Goal: Find specific page/section: Find specific page/section

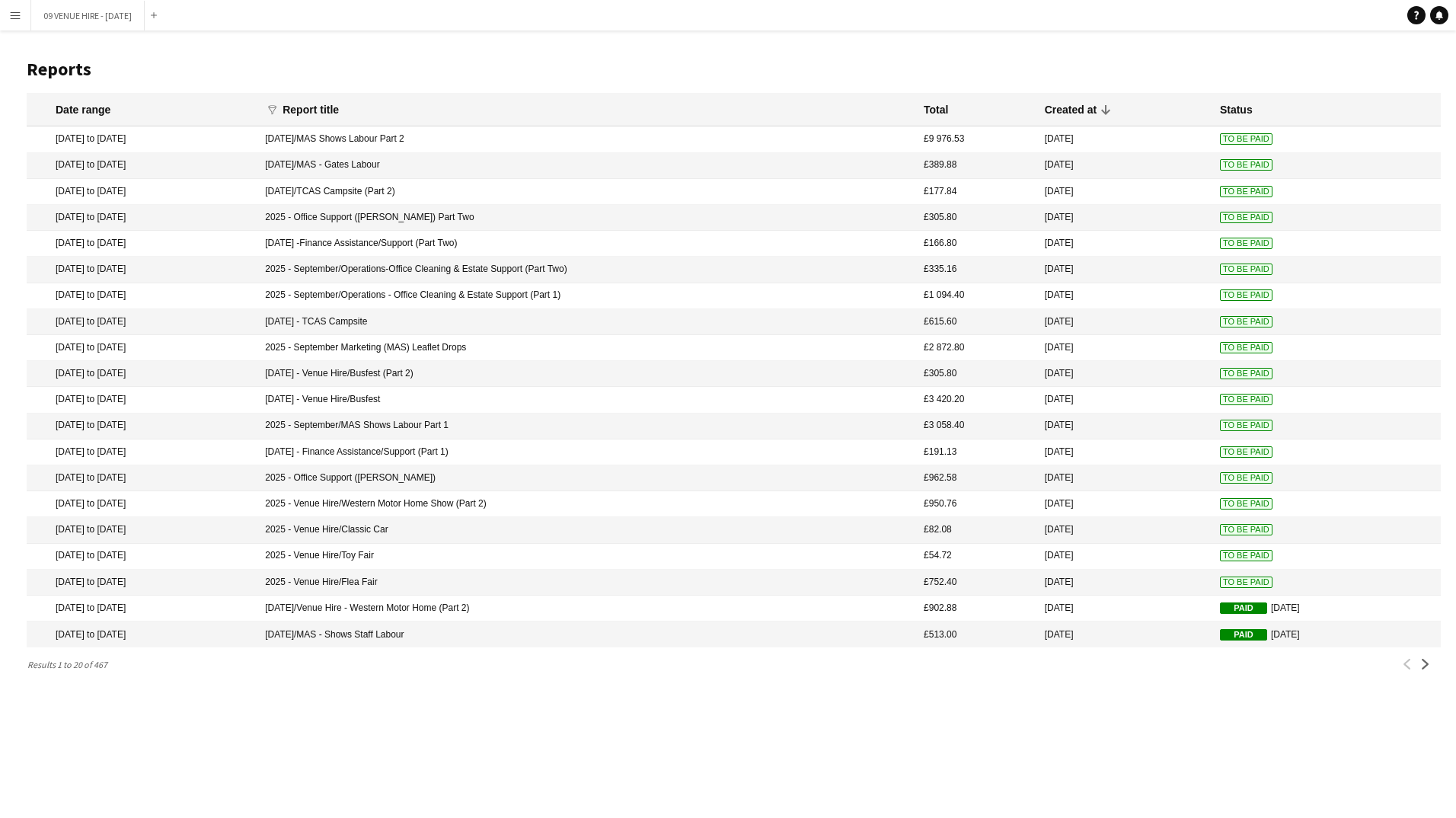
click at [17, 10] on app-icon "Menu" at bounding box center [15, 15] width 13 height 13
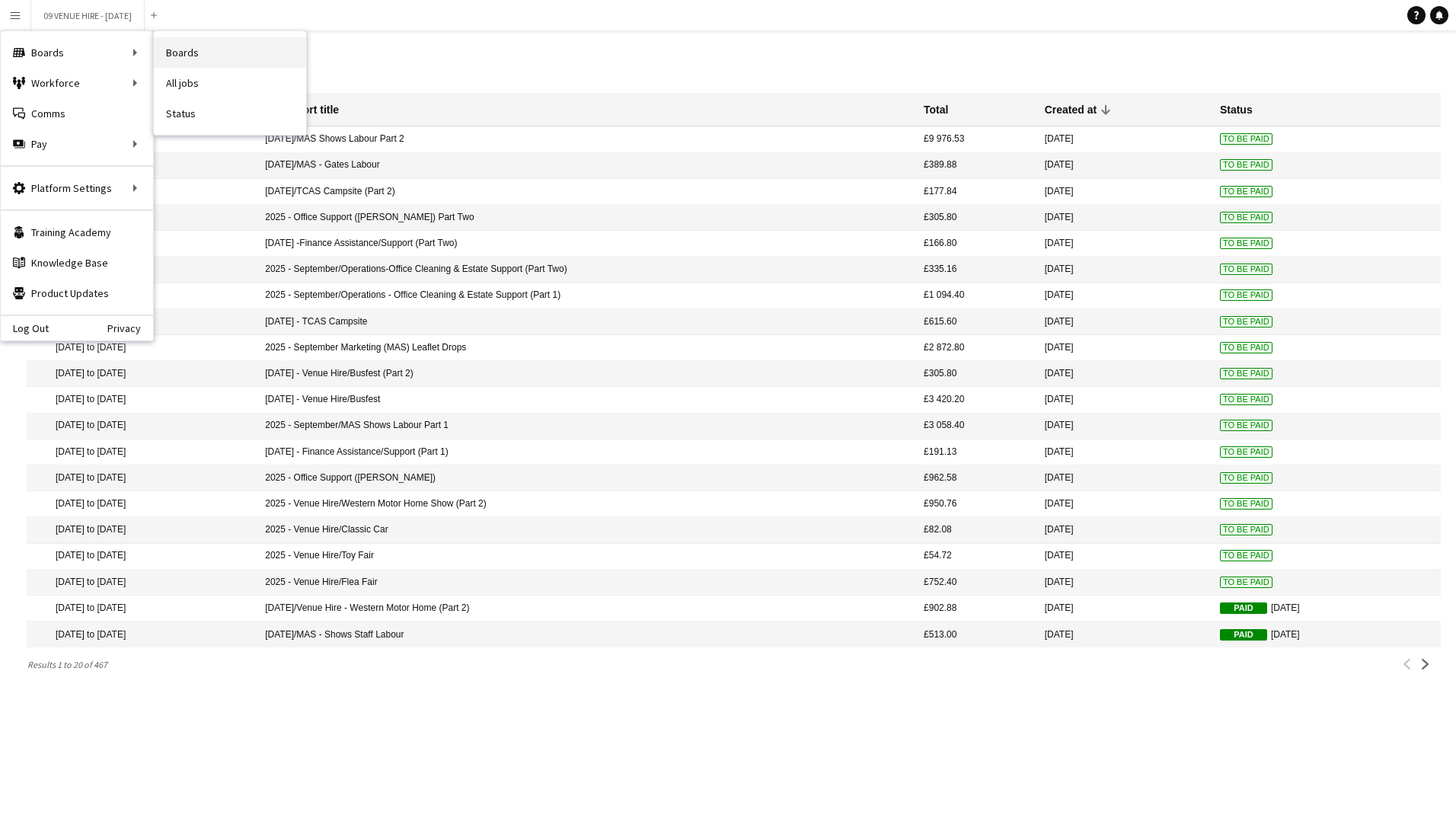
click at [205, 57] on link "Boards" at bounding box center [230, 53] width 152 height 30
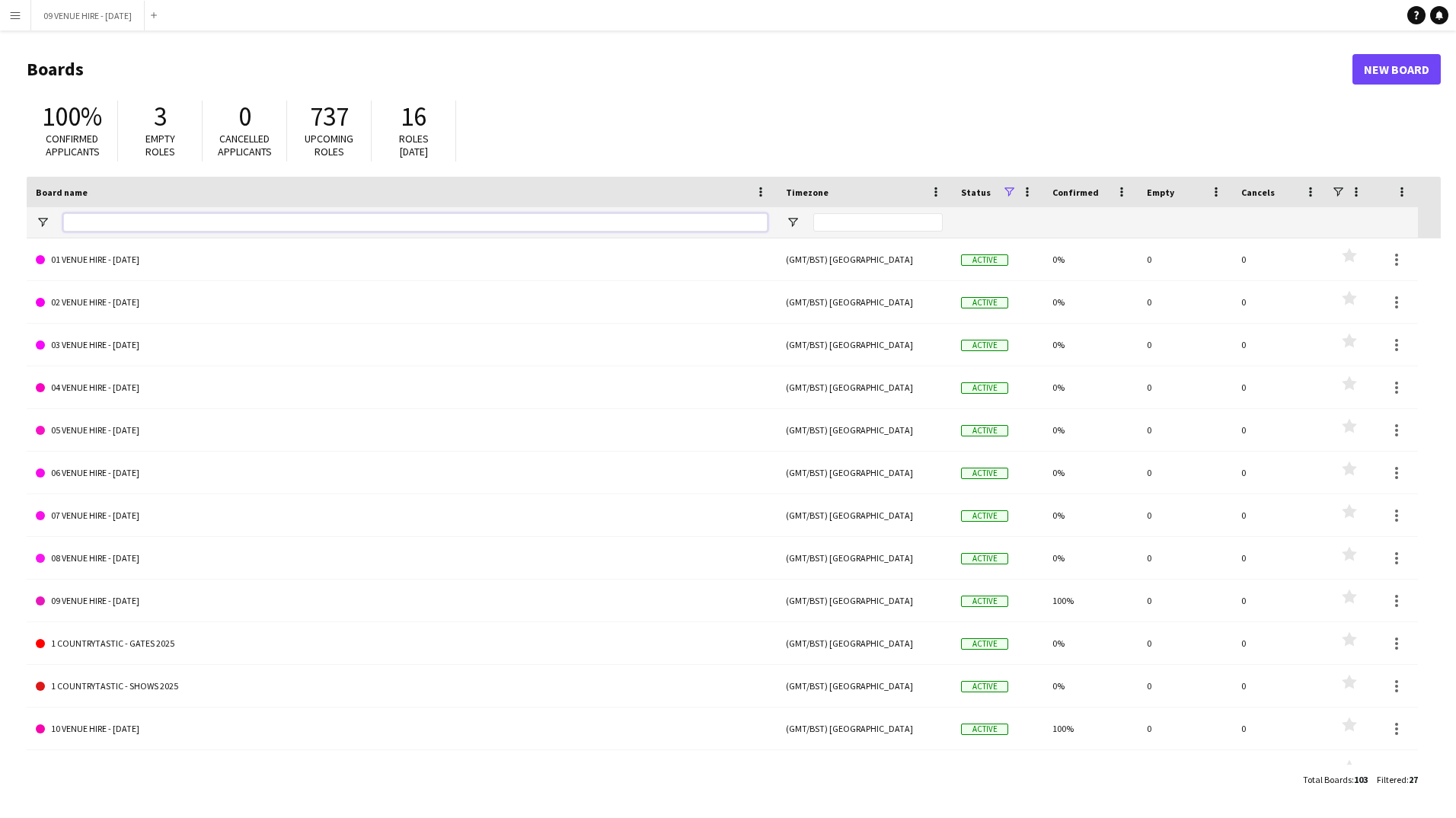
click at [131, 226] on input "Board name Filter Input" at bounding box center [416, 222] width 704 height 18
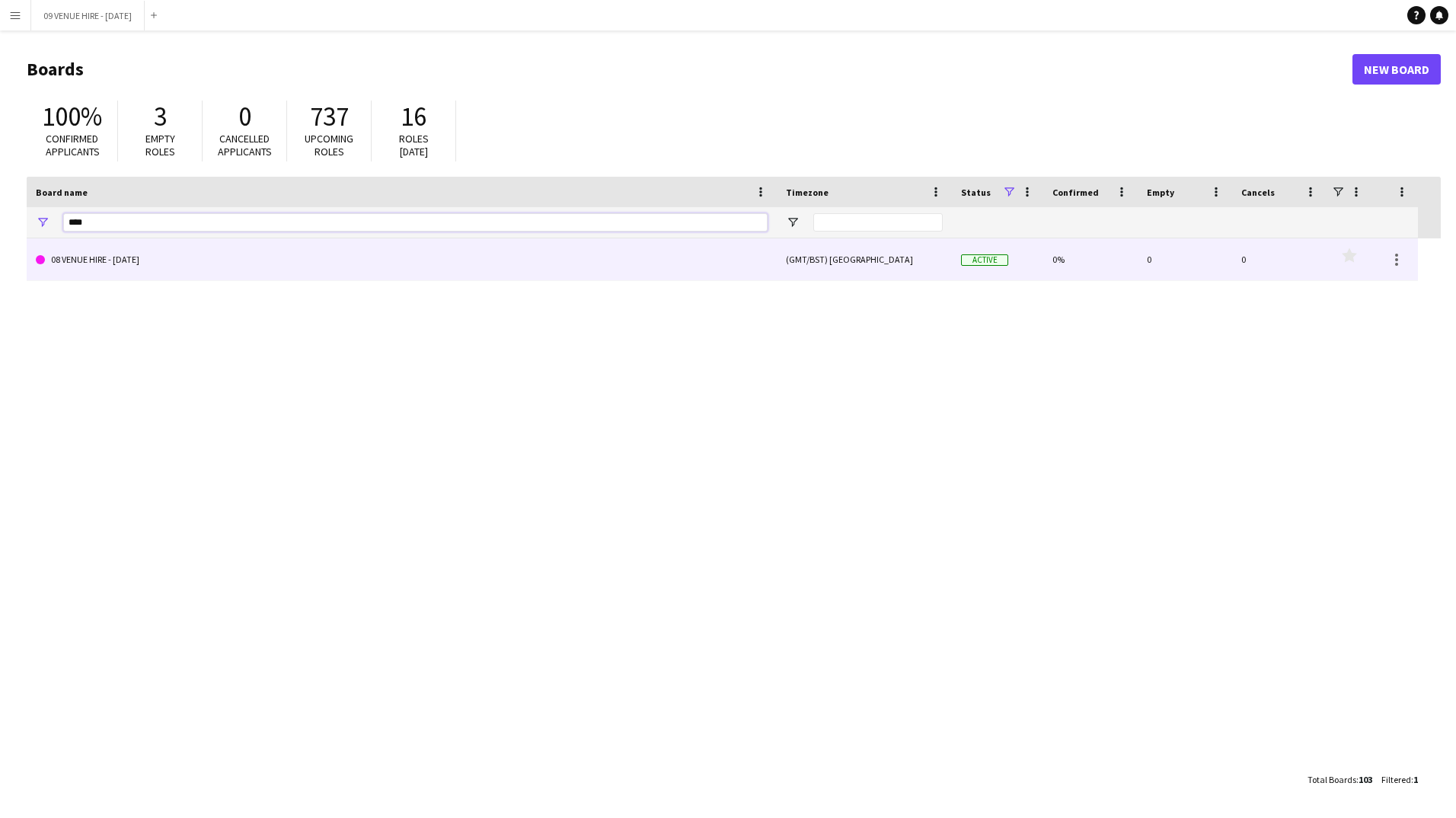
type input "****"
click at [141, 266] on link "08 VENUE HIRE - [DATE]" at bounding box center [401, 260] width 732 height 43
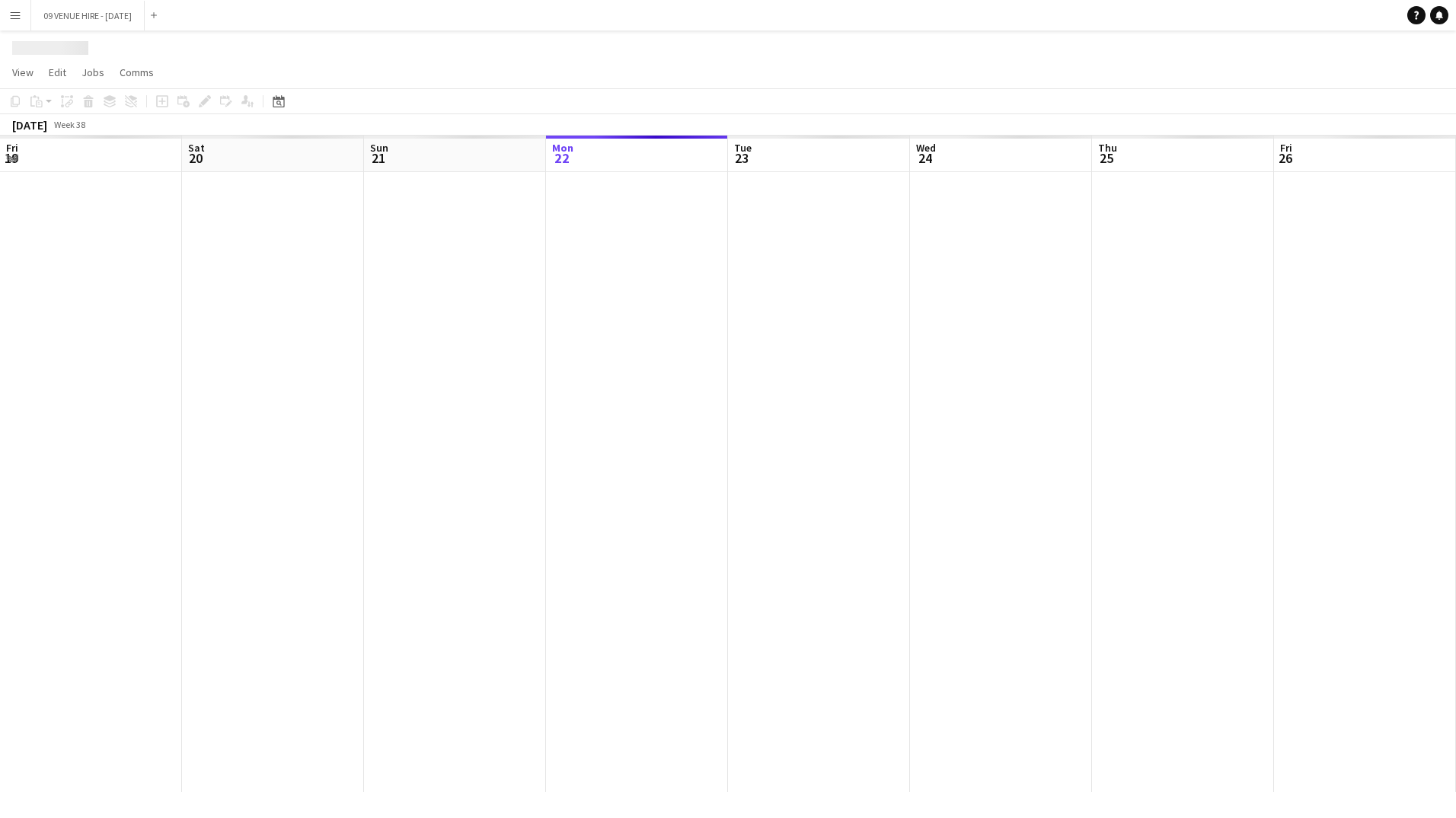
scroll to position [0, 364]
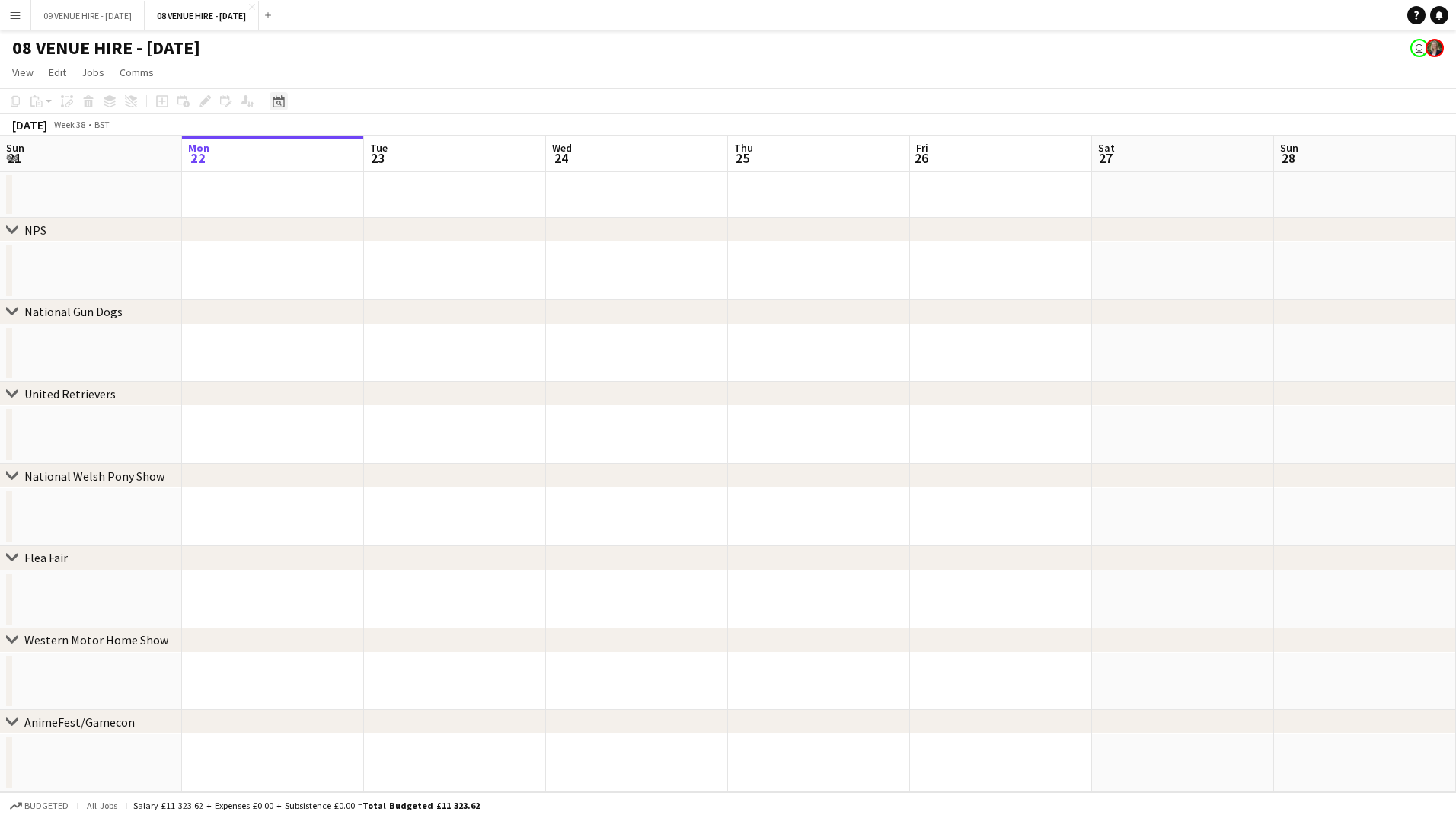
click at [280, 103] on icon at bounding box center [279, 103] width 5 height 5
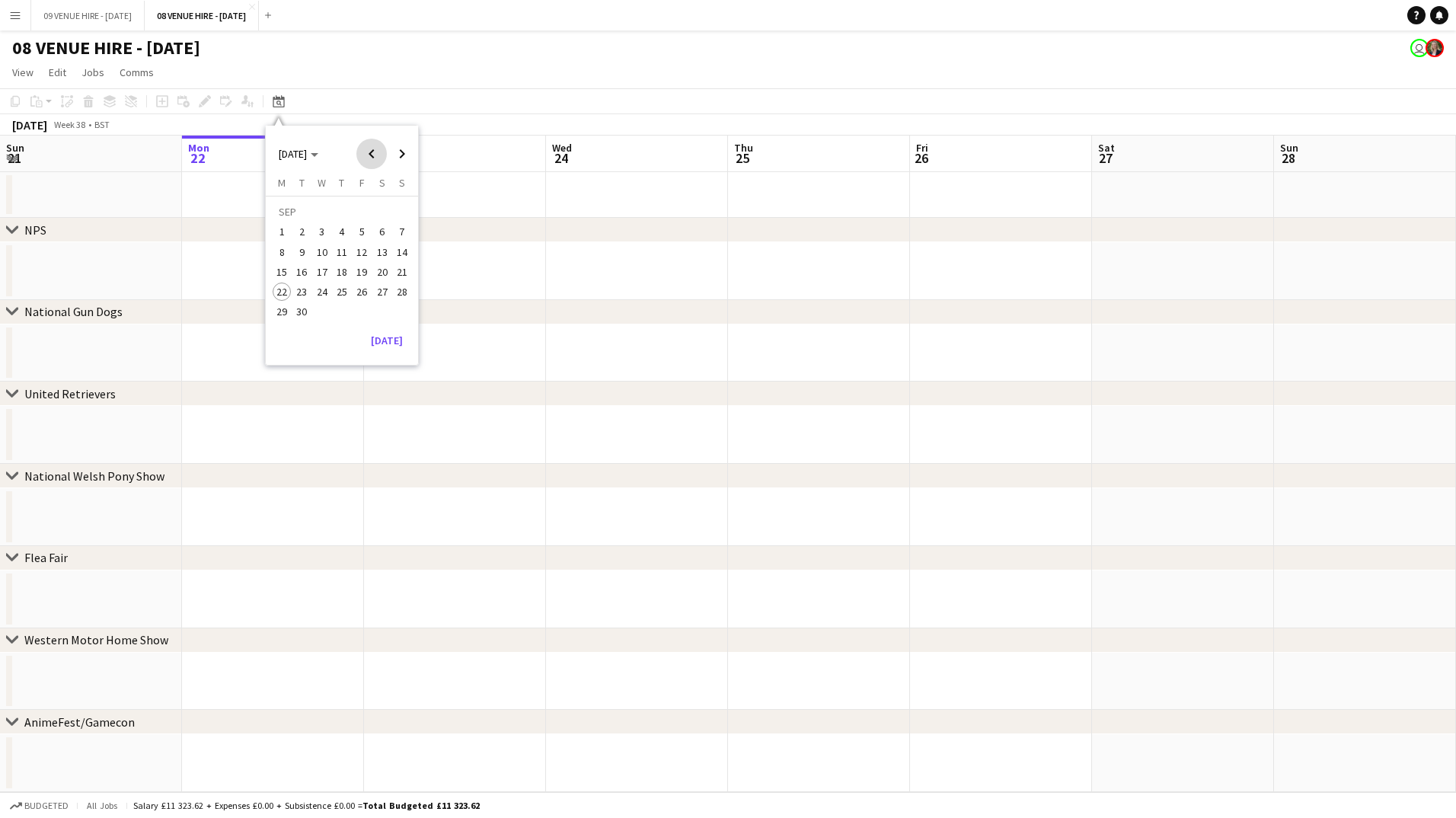
click at [379, 152] on span "Previous month" at bounding box center [372, 154] width 30 height 30
click at [278, 278] on span "18" at bounding box center [281, 275] width 18 height 18
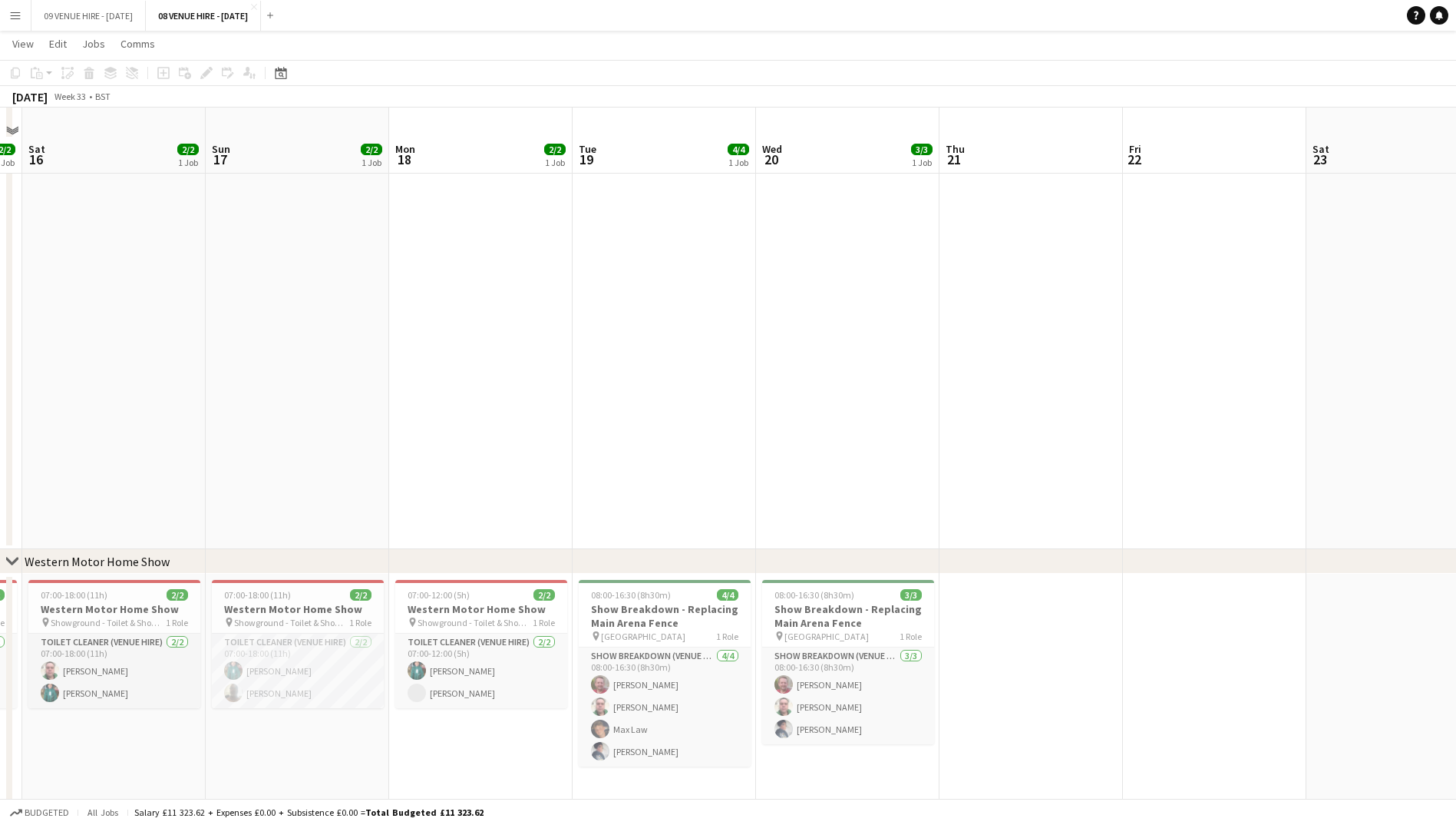
scroll to position [768, 0]
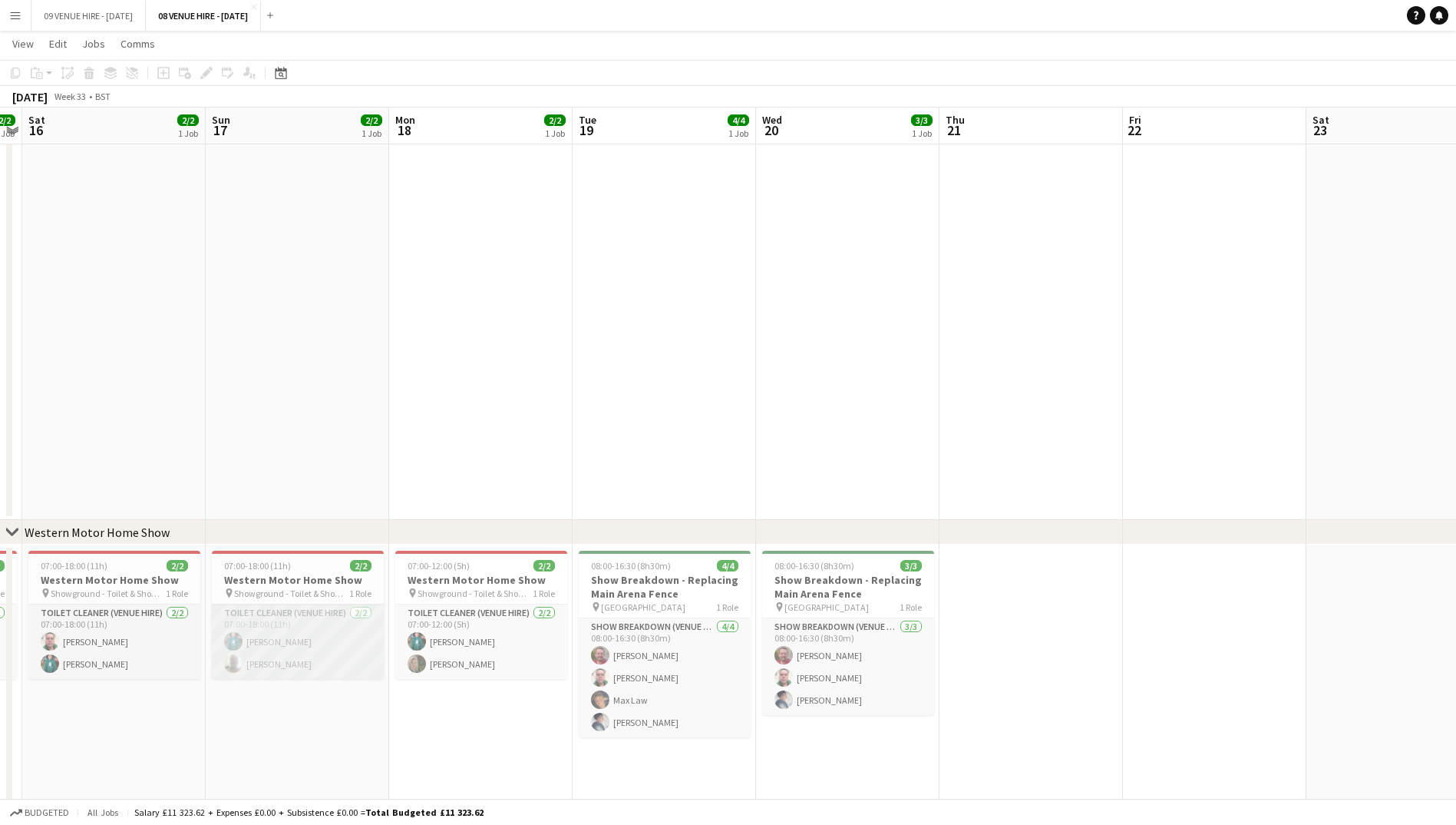
click at [331, 666] on app-card-role "Toilet Cleaner (Venue Hire) [DATE] 07:00-18:00 (11h) [PERSON_NAME] [PERSON_NAME]" at bounding box center [298, 642] width 172 height 74
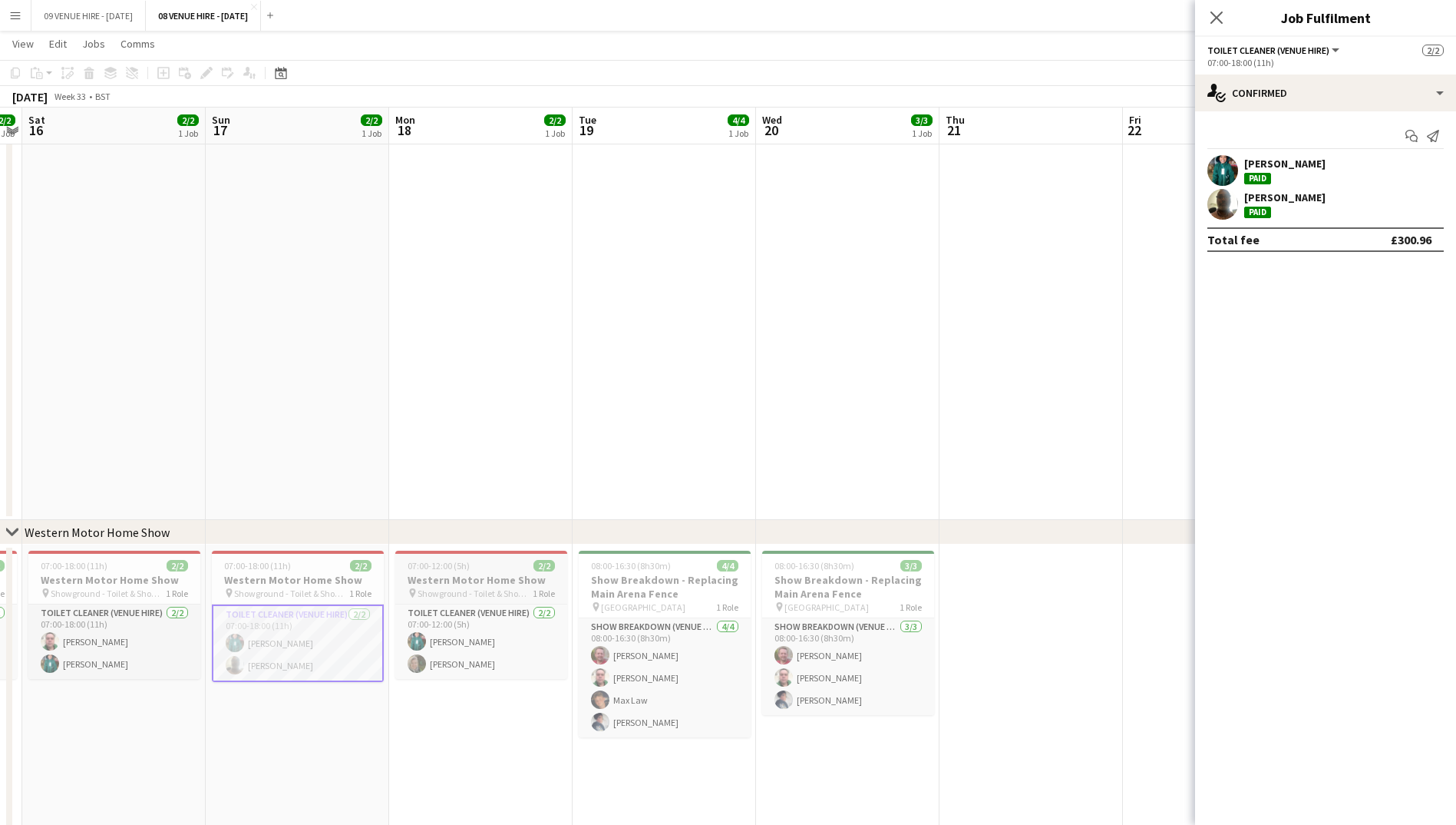
click at [451, 585] on h3 "Western Motor Home Show" at bounding box center [481, 579] width 172 height 14
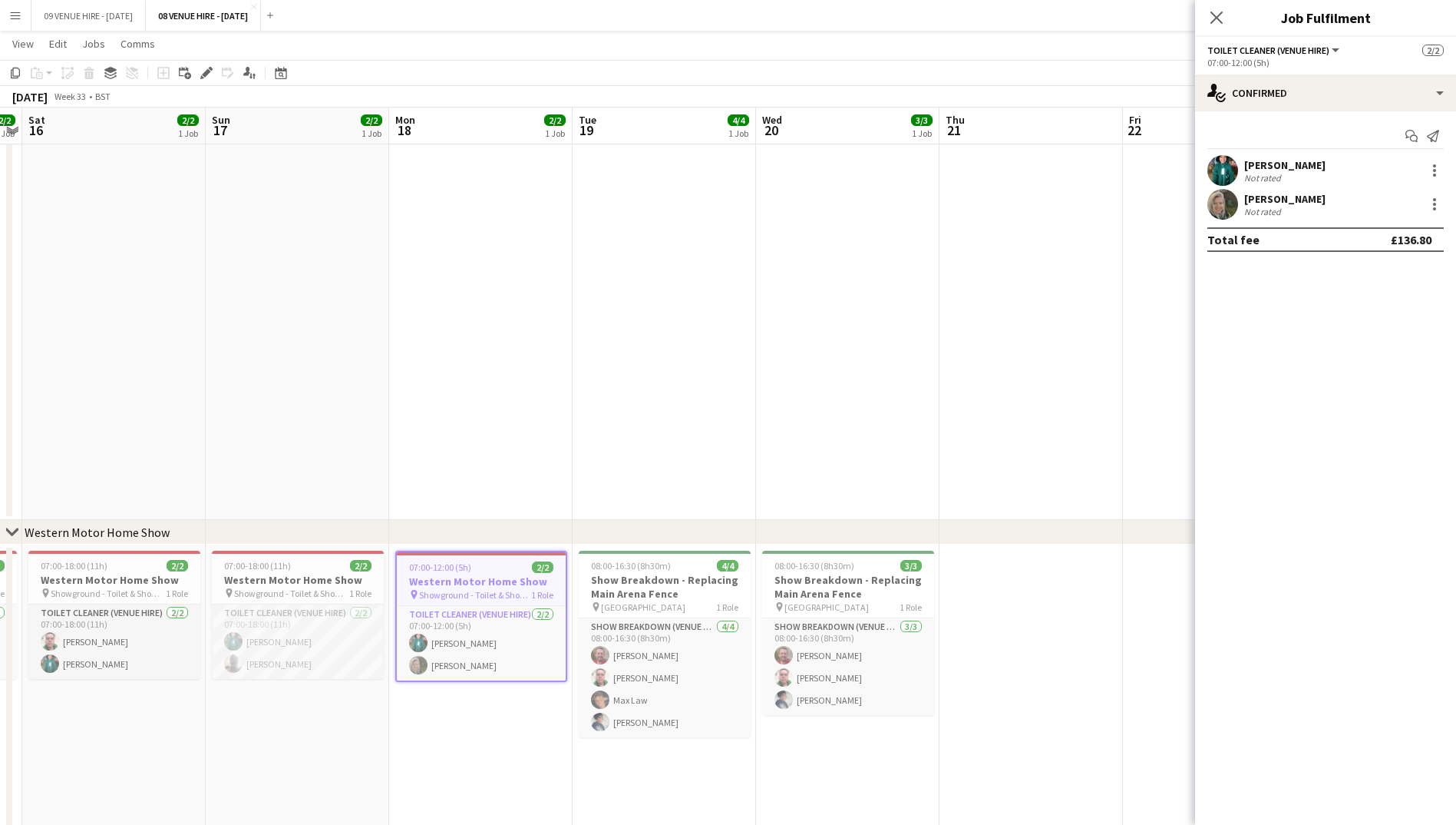
scroll to position [0, 528]
click at [1218, 16] on icon at bounding box center [1216, 17] width 14 height 14
